Goal: Task Accomplishment & Management: Use online tool/utility

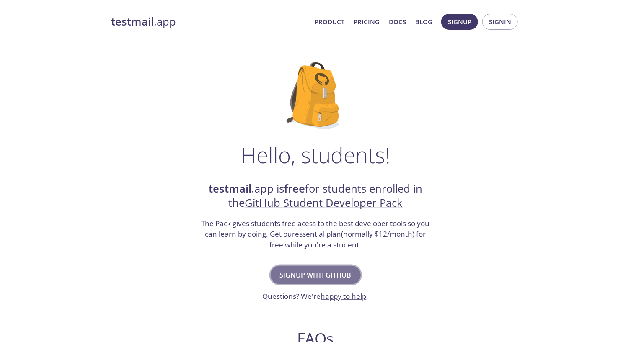
click at [335, 277] on span "Signup with GitHub" at bounding box center [316, 276] width 72 height 12
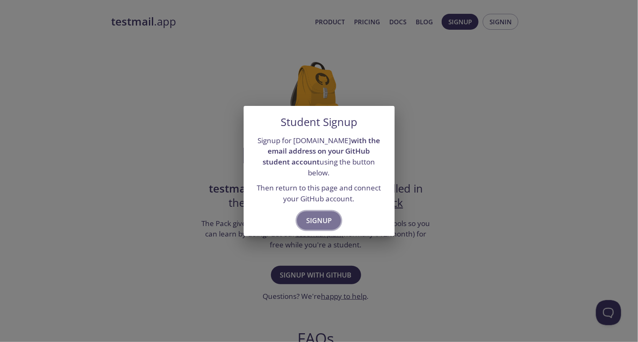
click at [311, 215] on span "Signup" at bounding box center [319, 221] width 26 height 12
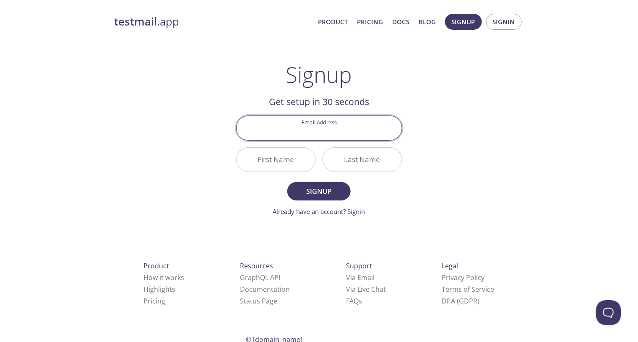
click at [359, 215] on link "Already have an account? Signin" at bounding box center [319, 211] width 92 height 8
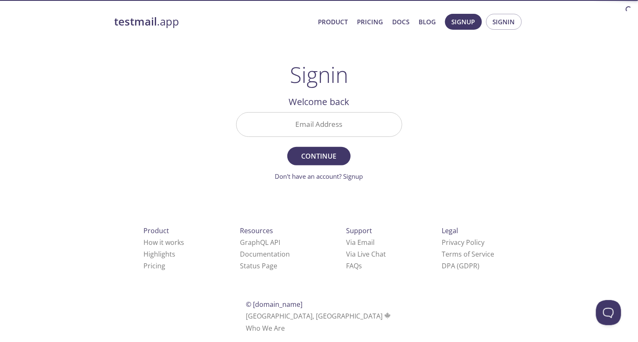
click at [346, 108] on h2 "Welcome back" at bounding box center [319, 102] width 166 height 14
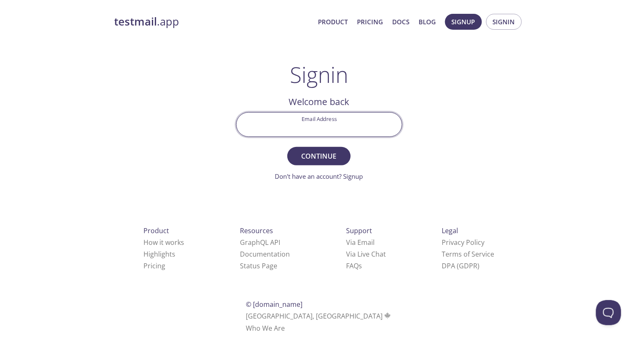
click at [344, 119] on input "Email Address" at bounding box center [318, 125] width 165 height 24
type input "[EMAIL_ADDRESS][DOMAIN_NAME]"
click at [319, 160] on span "Continue" at bounding box center [318, 156] width 44 height 12
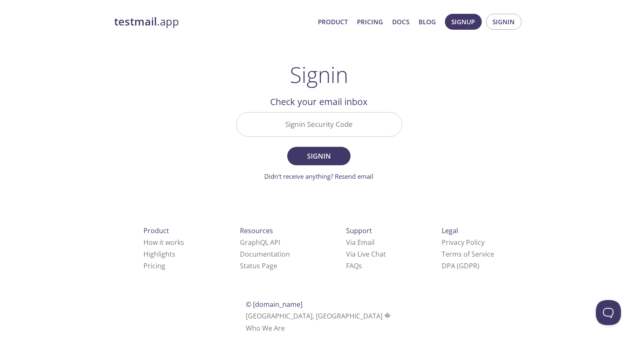
click at [314, 129] on input "Signin Security Code" at bounding box center [318, 125] width 165 height 24
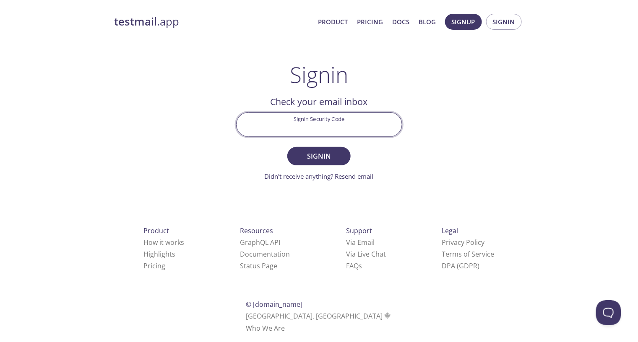
paste input "MHXGTVY"
type input "MHXGTVY"
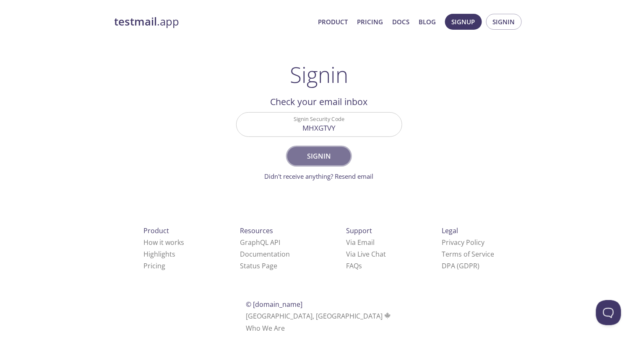
click at [321, 149] on button "Signin" at bounding box center [318, 156] width 63 height 18
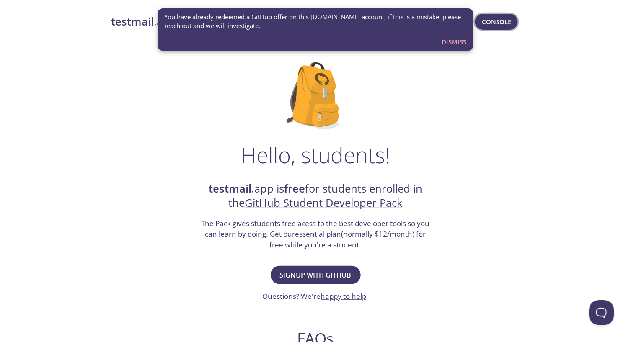
click at [495, 20] on span "Console" at bounding box center [496, 21] width 29 height 11
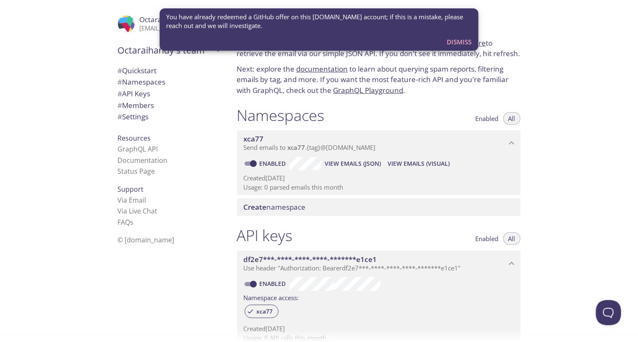
click at [476, 119] on span "Enabled" at bounding box center [486, 119] width 23 height 0
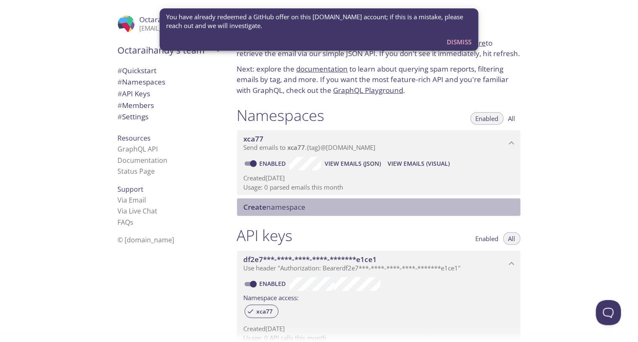
click at [269, 208] on span "Create namespace" at bounding box center [275, 207] width 62 height 10
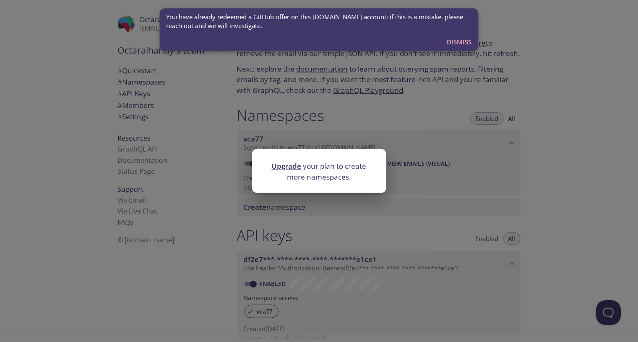
click at [441, 101] on div "Upgrade your plan to create more namespaces." at bounding box center [319, 171] width 638 height 342
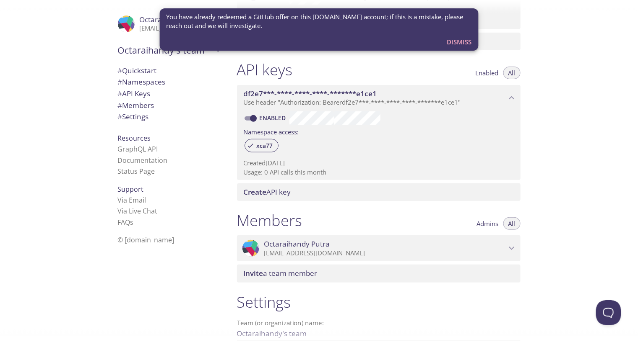
scroll to position [168, 0]
click at [153, 117] on span "# Settings" at bounding box center [169, 116] width 102 height 11
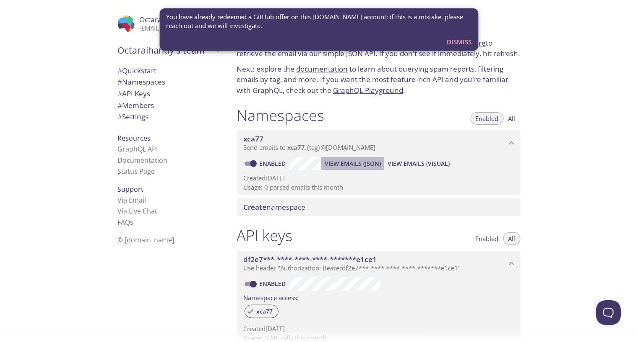
click at [351, 169] on span "View Emails (JSON)" at bounding box center [352, 164] width 56 height 10
click at [132, 26] on div ".cls-1 { fill: #6d5ca8; } .cls-2 { fill: #3fc191; } .cls-3 { fill: #3b4752; } .…" at bounding box center [129, 24] width 22 height 17
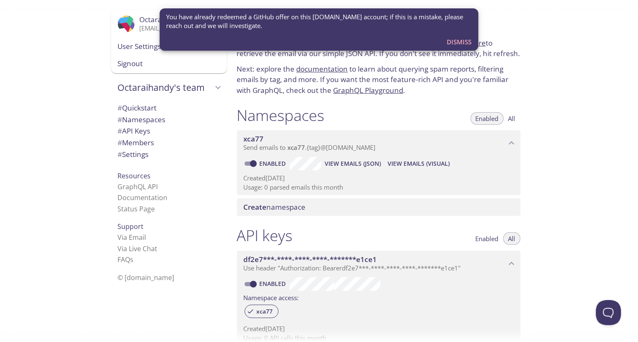
click at [407, 166] on span "View Emails (Visual)" at bounding box center [418, 164] width 62 height 10
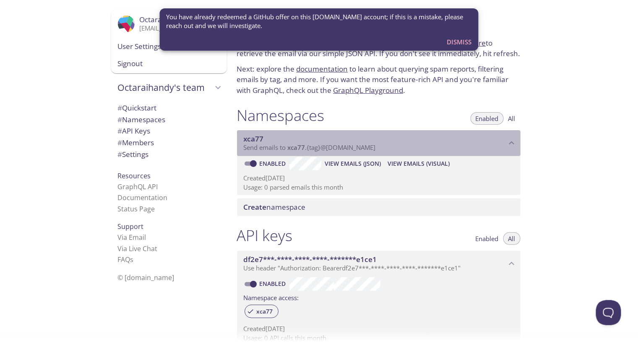
click at [252, 147] on span "Send emails to xca77 . {tag} @[DOMAIN_NAME]" at bounding box center [310, 147] width 132 height 8
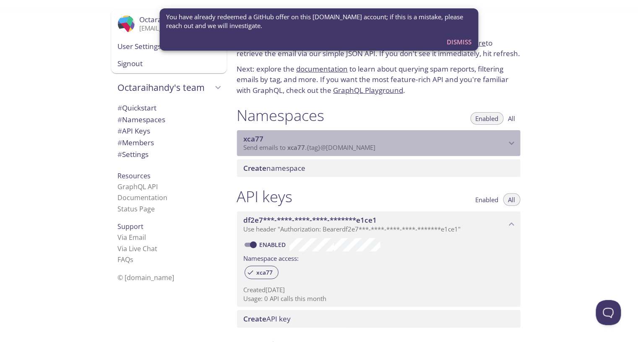
click at [252, 147] on span "Send emails to xca77 . {tag} @[DOMAIN_NAME]" at bounding box center [310, 147] width 132 height 8
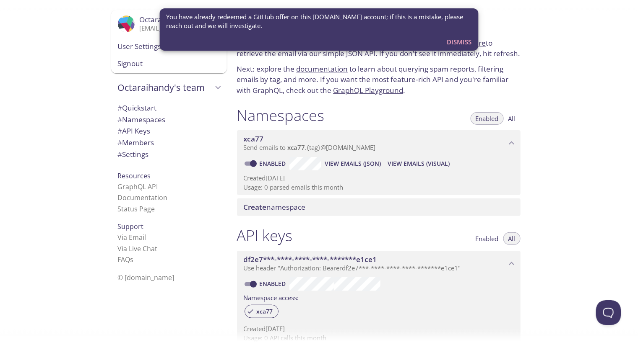
click at [359, 164] on span "View Emails (JSON)" at bounding box center [352, 164] width 56 height 10
click at [425, 168] on span "View Emails (Visual)" at bounding box center [418, 164] width 62 height 10
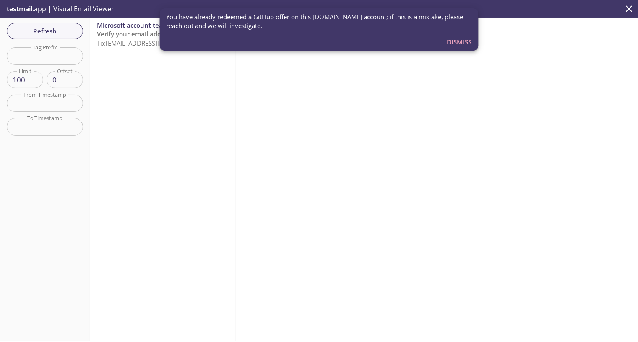
click at [472, 44] on button "Dismiss" at bounding box center [458, 42] width 31 height 16
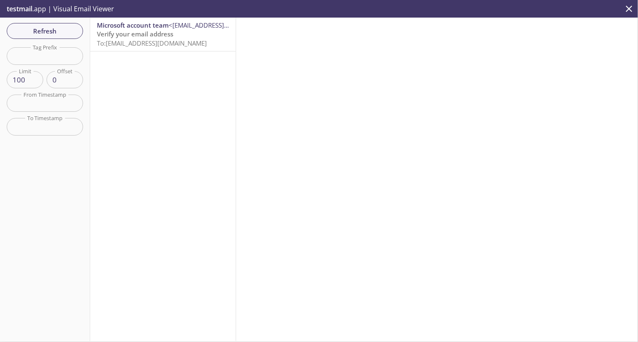
click at [581, 101] on div at bounding box center [437, 180] width 402 height 324
click at [56, 175] on div "Refresh Filters Tag Prefix Tag Prefix Limit 100 Limit Offset 0 Offset From Time…" at bounding box center [45, 180] width 90 height 324
click at [145, 22] on span "Microsoft account team" at bounding box center [133, 25] width 72 height 8
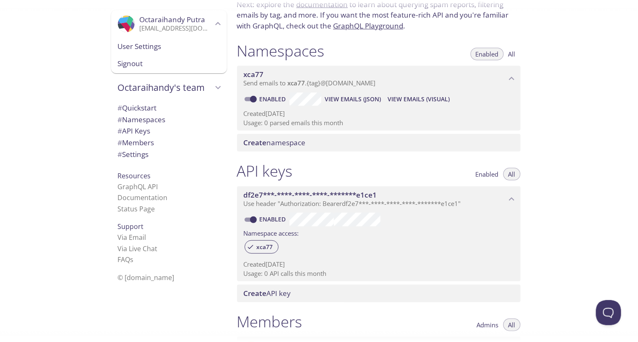
scroll to position [2, 0]
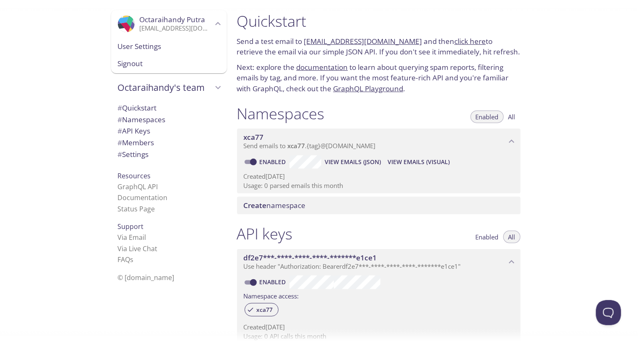
click at [367, 161] on span "View Emails (JSON)" at bounding box center [352, 162] width 56 height 10
